Goal: Information Seeking & Learning: Learn about a topic

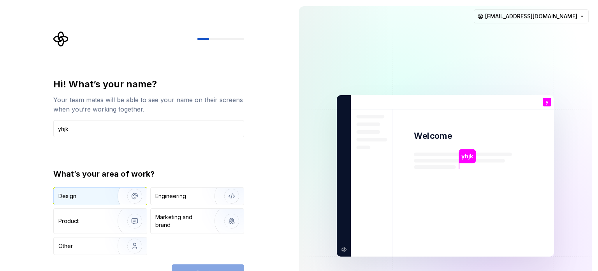
type input "yhjk"
click at [106, 193] on img "button" at bounding box center [130, 196] width 50 height 52
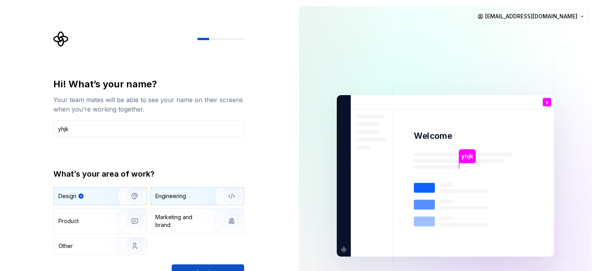
click at [187, 190] on div "Engineering" at bounding box center [197, 195] width 93 height 17
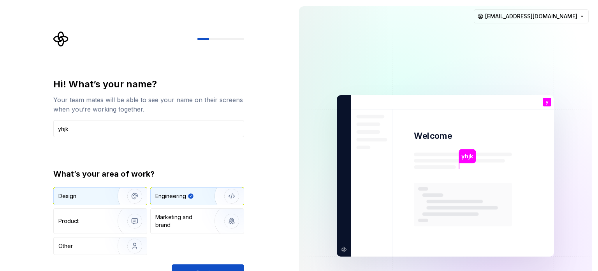
click at [90, 188] on div "Design" at bounding box center [100, 195] width 93 height 17
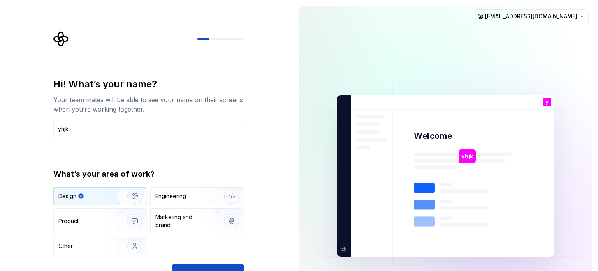
click at [81, 197] on icon "button" at bounding box center [80, 195] width 5 height 5
click at [168, 198] on div "Engineering" at bounding box center [170, 196] width 31 height 8
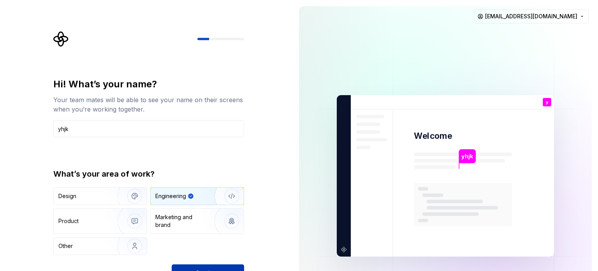
click at [226, 268] on button "Continue" at bounding box center [208, 272] width 72 height 17
click at [194, 263] on div "Hi! What’s your name? Your team mates will be able to see your name on their sc…" at bounding box center [148, 179] width 191 height 203
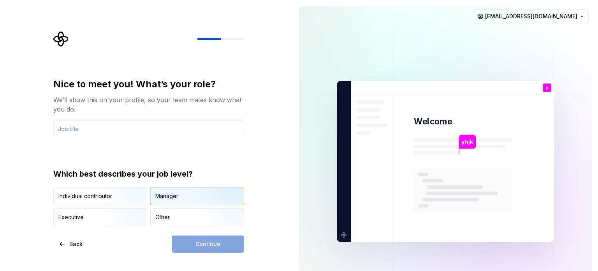
click at [151, 201] on div "Manager" at bounding box center [197, 195] width 93 height 17
click at [98, 224] on div "Executive" at bounding box center [100, 216] width 93 height 17
click at [162, 196] on div "Manager" at bounding box center [166, 196] width 23 height 8
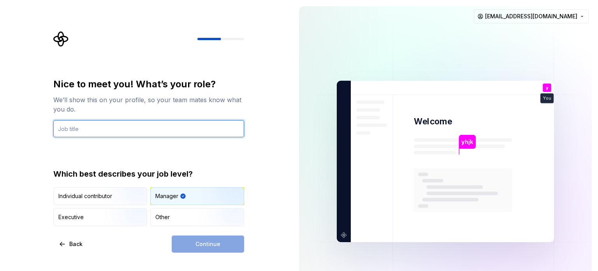
click at [133, 129] on input "text" at bounding box center [148, 128] width 191 height 17
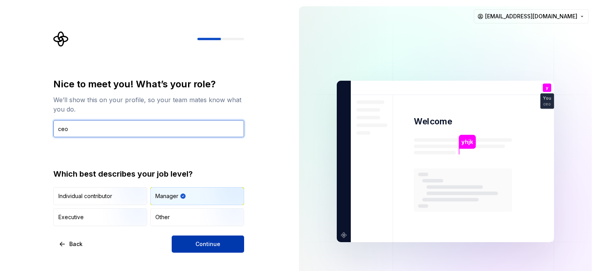
type input "ceo"
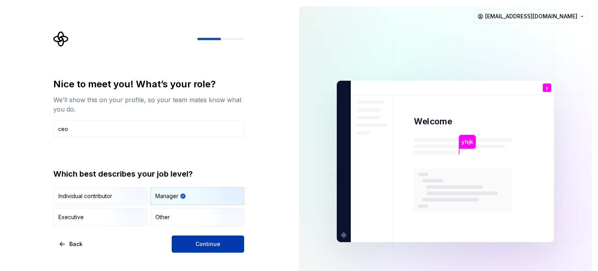
click at [199, 238] on button "Continue" at bounding box center [208, 243] width 72 height 17
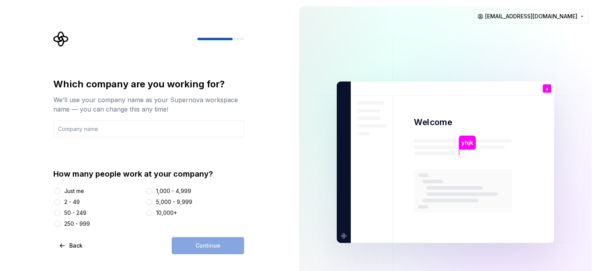
click at [61, 190] on div at bounding box center [57, 191] width 8 height 8
click at [65, 193] on div "Just me" at bounding box center [74, 191] width 20 height 8
click at [60, 193] on button "Just me" at bounding box center [57, 191] width 6 height 6
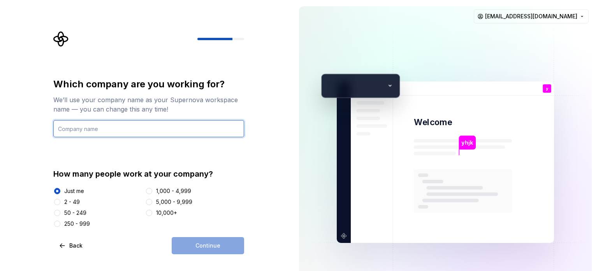
click at [109, 132] on input "text" at bounding box center [148, 128] width 191 height 17
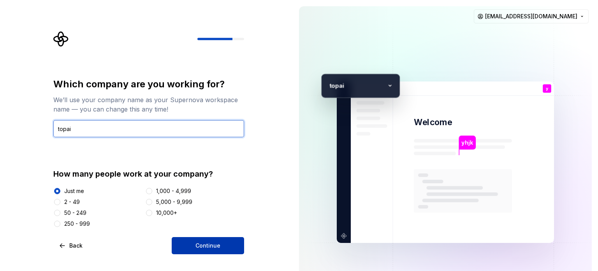
type input "topai"
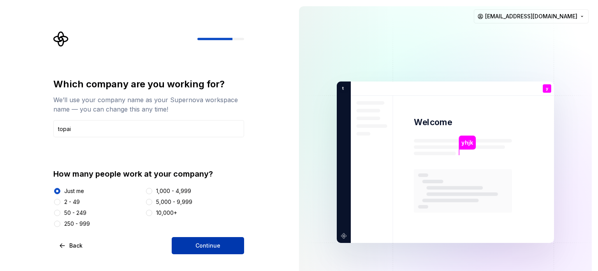
click at [173, 240] on button "Continue" at bounding box center [208, 245] width 72 height 17
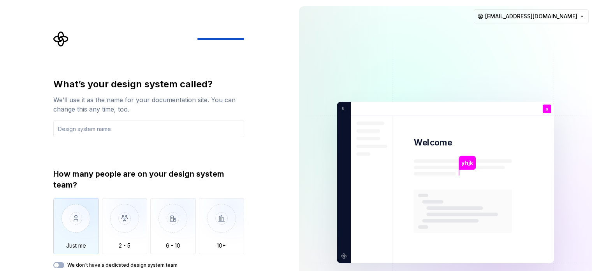
click at [94, 251] on div "Just me" at bounding box center [76, 226] width 46 height 56
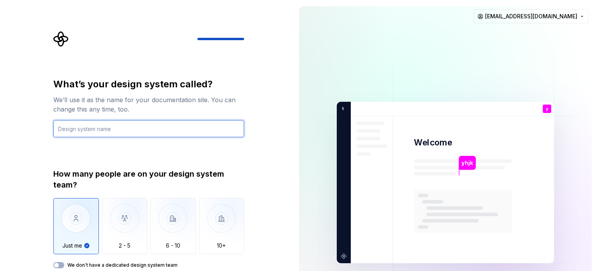
click at [89, 134] on input "text" at bounding box center [148, 128] width 191 height 17
type input "don"
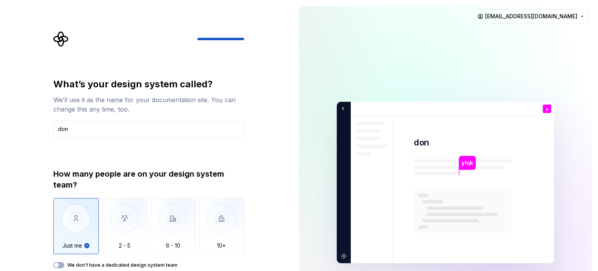
click at [0, 229] on div "What’s your design system called? We’ll use it as the name for your documentati…" at bounding box center [146, 182] width 293 height 365
click at [253, 152] on div "What’s your design system called? We’ll use it as the name for your documentati…" at bounding box center [151, 162] width 205 height 263
type button "Only one person"
type button "on"
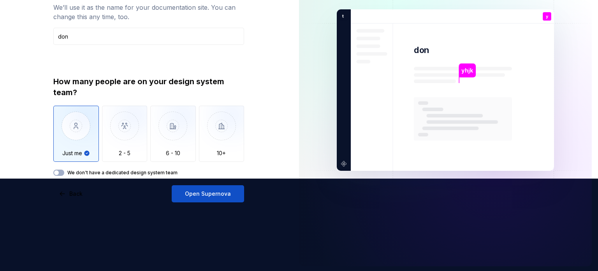
scroll to position [94, 0]
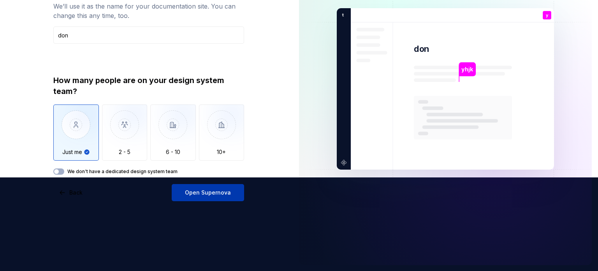
click at [201, 195] on span "Open Supernova" at bounding box center [208, 193] width 46 height 8
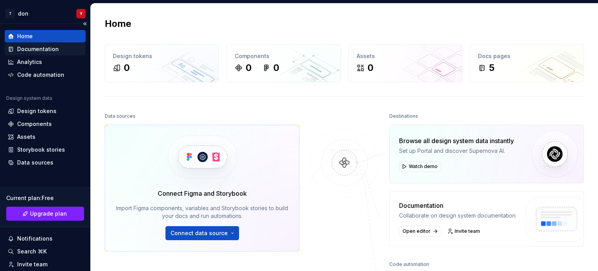
click at [25, 46] on div "Documentation" at bounding box center [38, 49] width 42 height 8
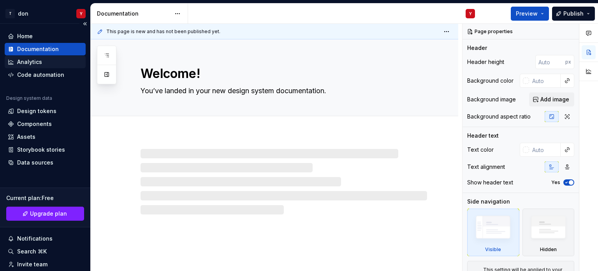
type textarea "*"
click at [22, 59] on div "Analytics" at bounding box center [29, 62] width 25 height 8
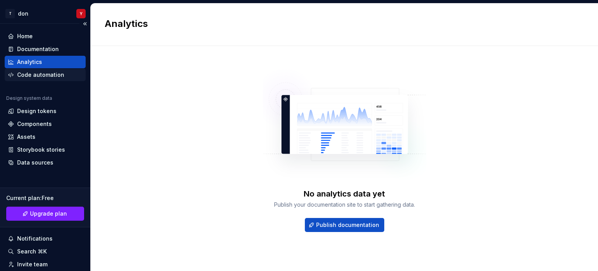
click at [19, 70] on div "Code automation" at bounding box center [45, 75] width 81 height 12
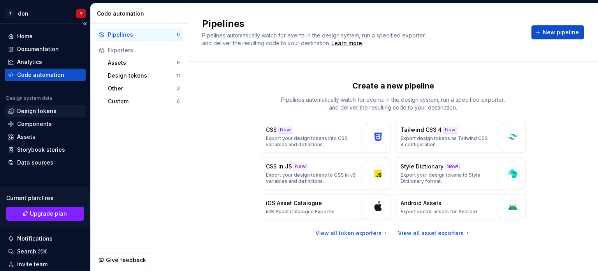
click at [39, 114] on div "Design tokens" at bounding box center [36, 111] width 39 height 8
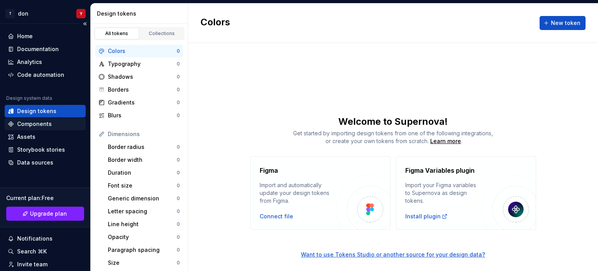
click at [36, 122] on div "Components" at bounding box center [34, 124] width 35 height 8
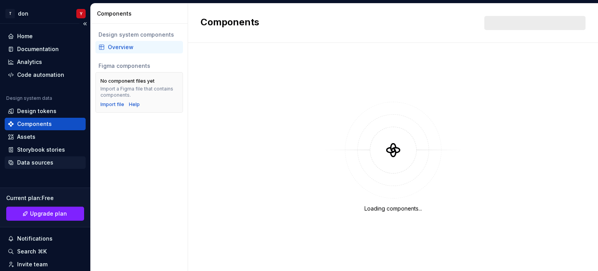
click at [34, 157] on div "Data sources" at bounding box center [45, 162] width 81 height 12
